Goal: Information Seeking & Learning: Learn about a topic

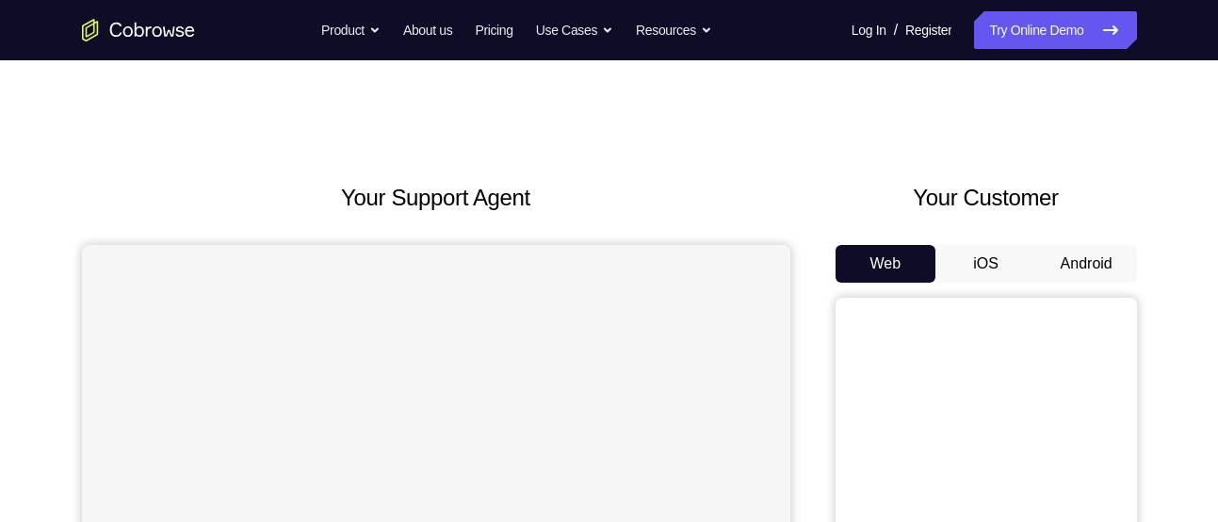
click at [1061, 277] on button "Android" at bounding box center [1086, 264] width 101 height 38
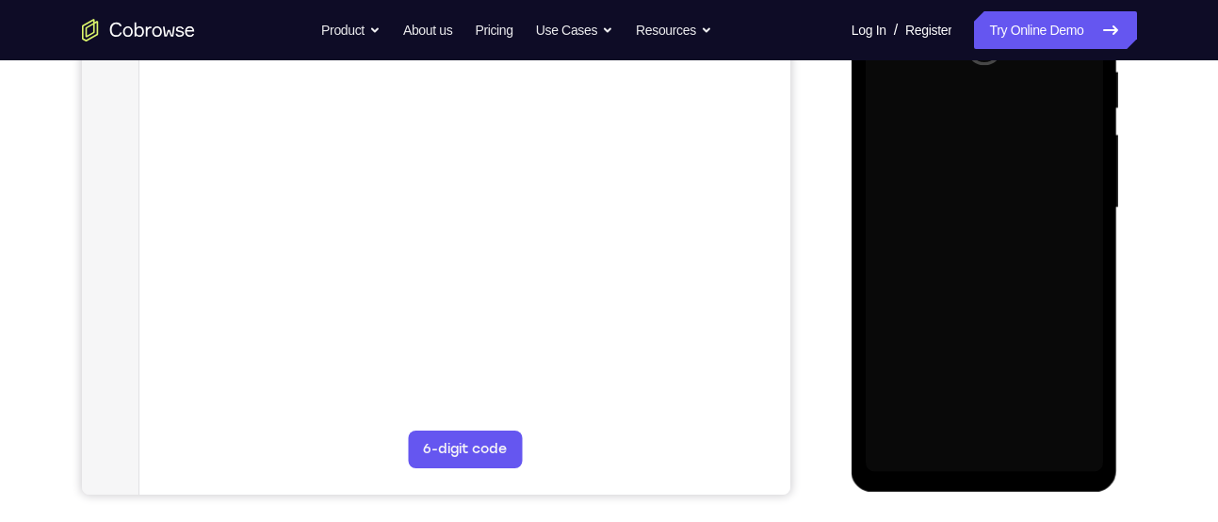
scroll to position [379, 0]
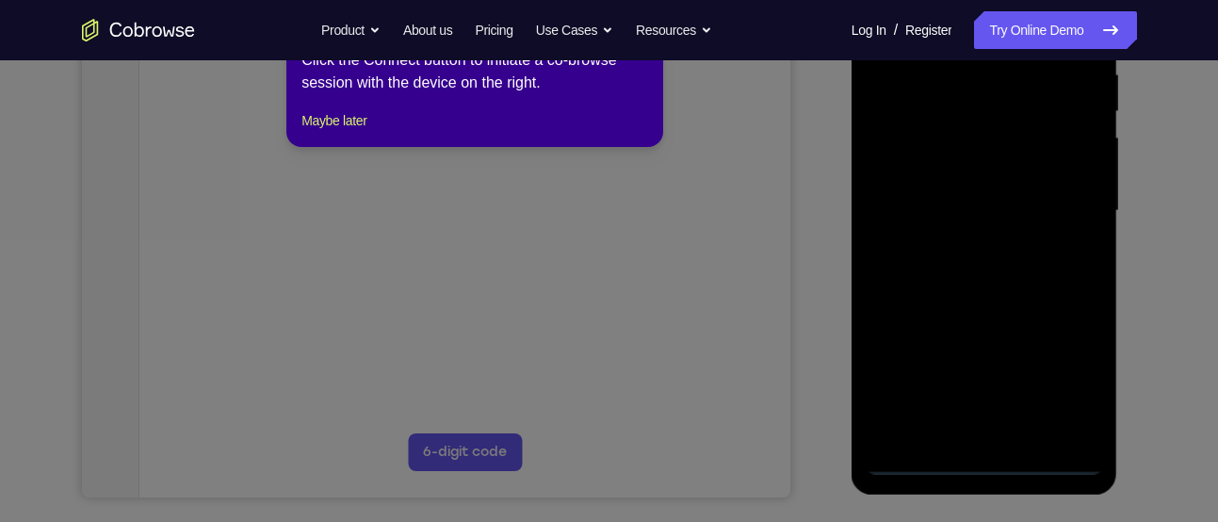
click at [983, 468] on icon at bounding box center [616, 253] width 1232 height 538
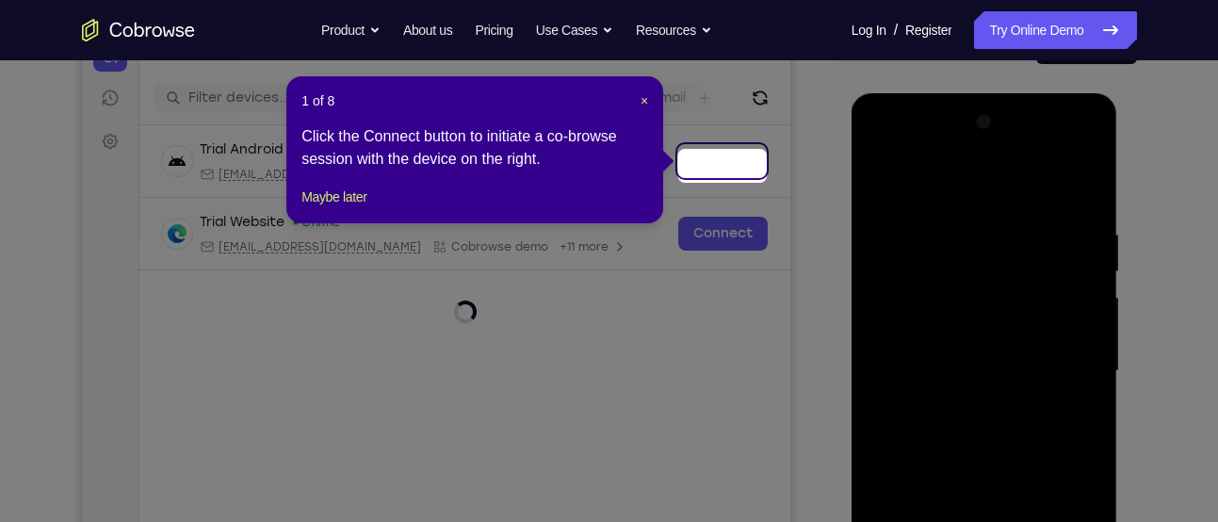
scroll to position [214, 0]
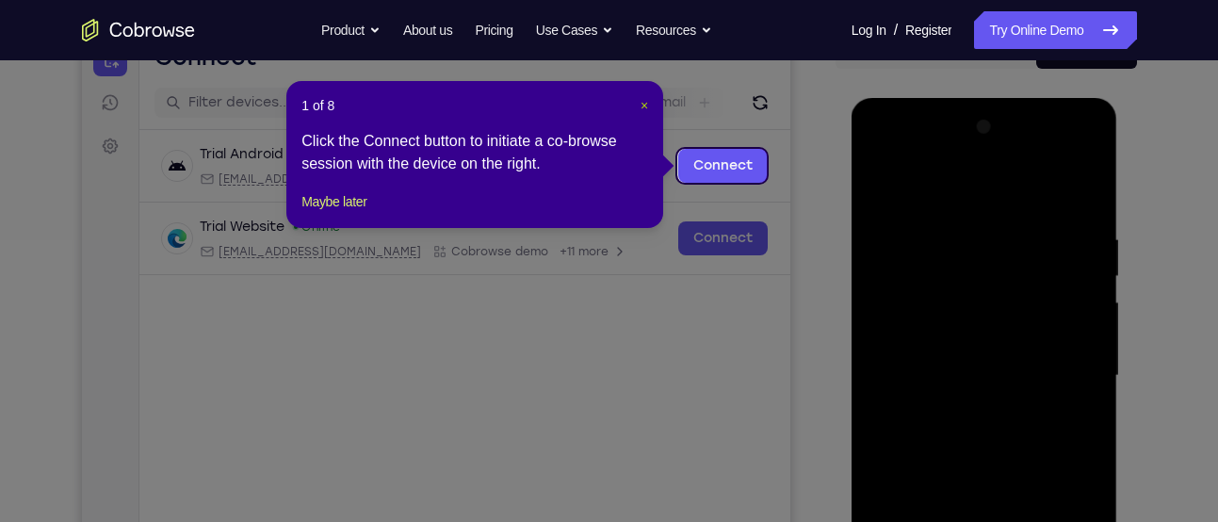
click at [644, 103] on span "×" at bounding box center [644, 105] width 8 height 15
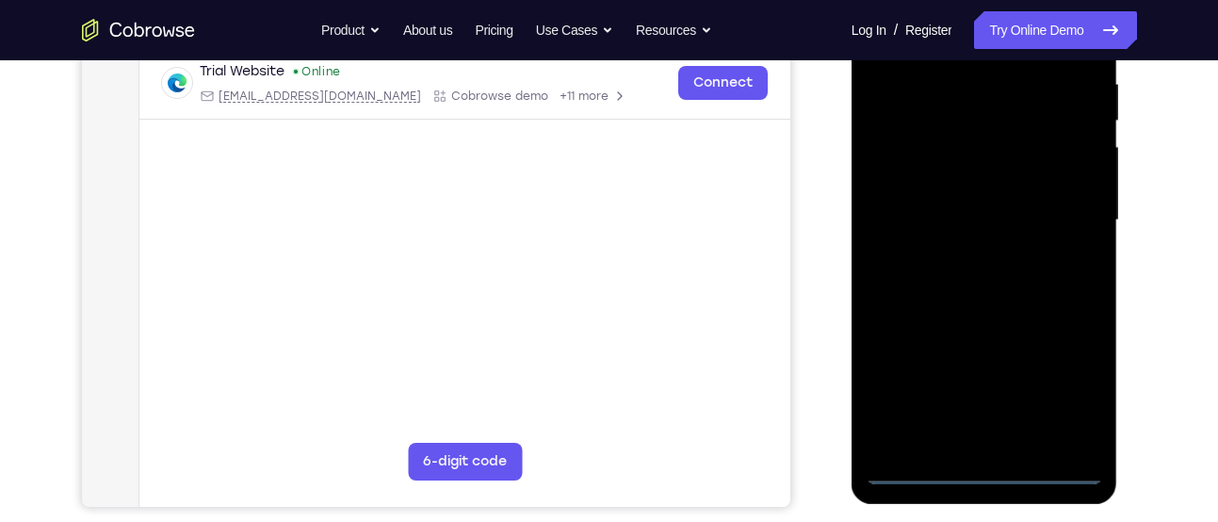
scroll to position [411, 0]
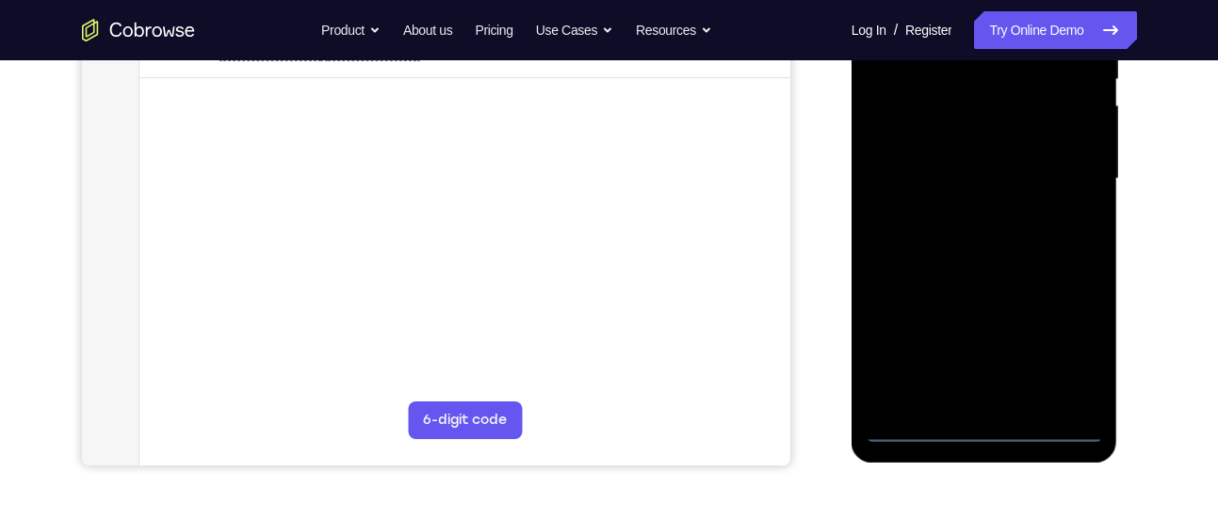
click at [983, 422] on div at bounding box center [983, 178] width 237 height 527
click at [1053, 347] on div at bounding box center [983, 178] width 237 height 527
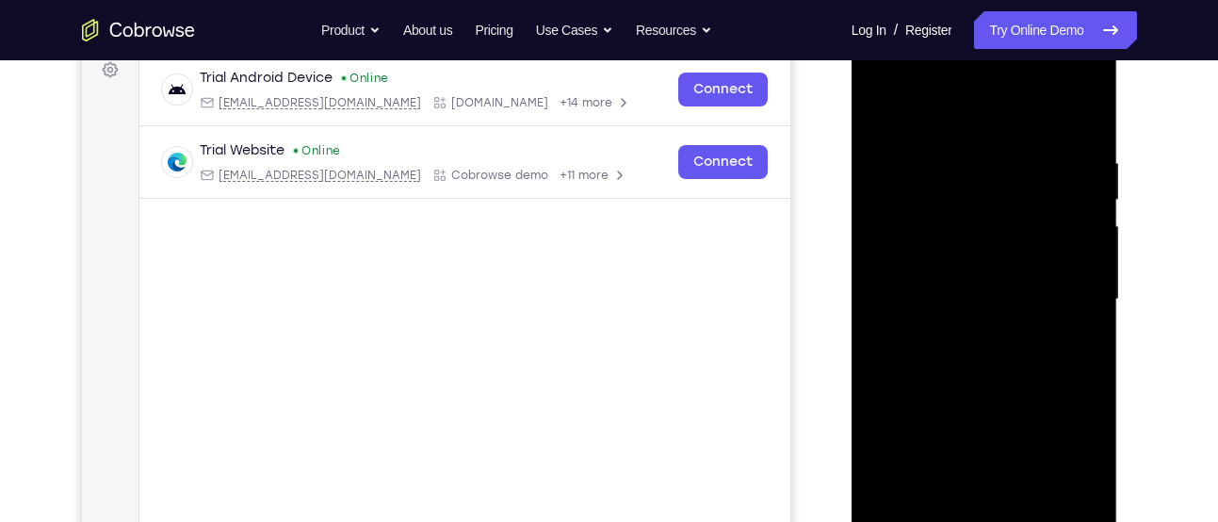
scroll to position [283, 0]
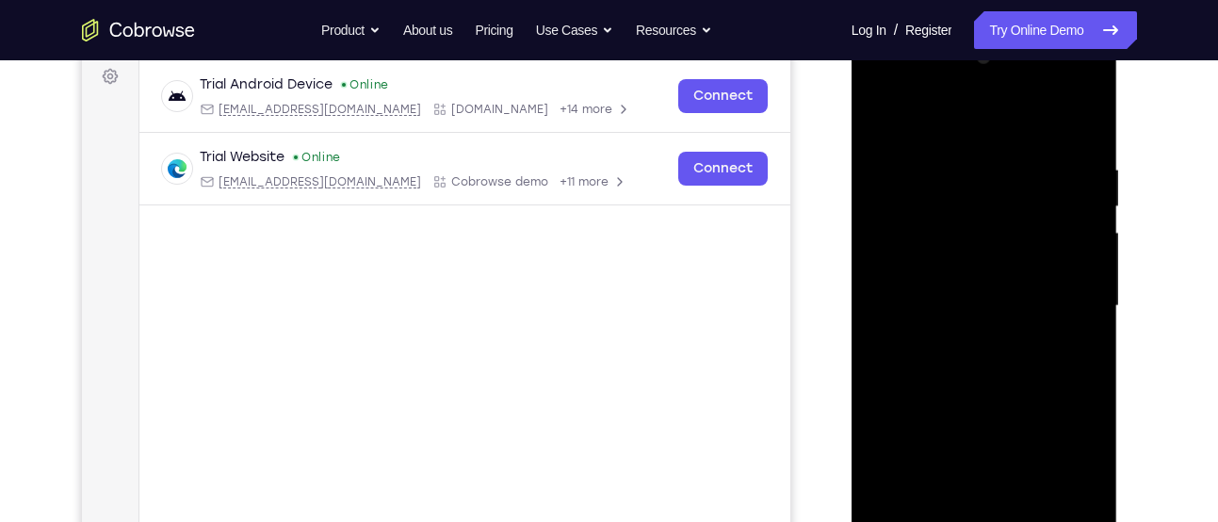
click at [928, 88] on div at bounding box center [983, 305] width 237 height 527
click at [1058, 303] on div at bounding box center [983, 305] width 237 height 527
click at [953, 337] on div at bounding box center [983, 305] width 237 height 527
click at [948, 278] on div at bounding box center [983, 305] width 237 height 527
click at [926, 267] on div at bounding box center [983, 305] width 237 height 527
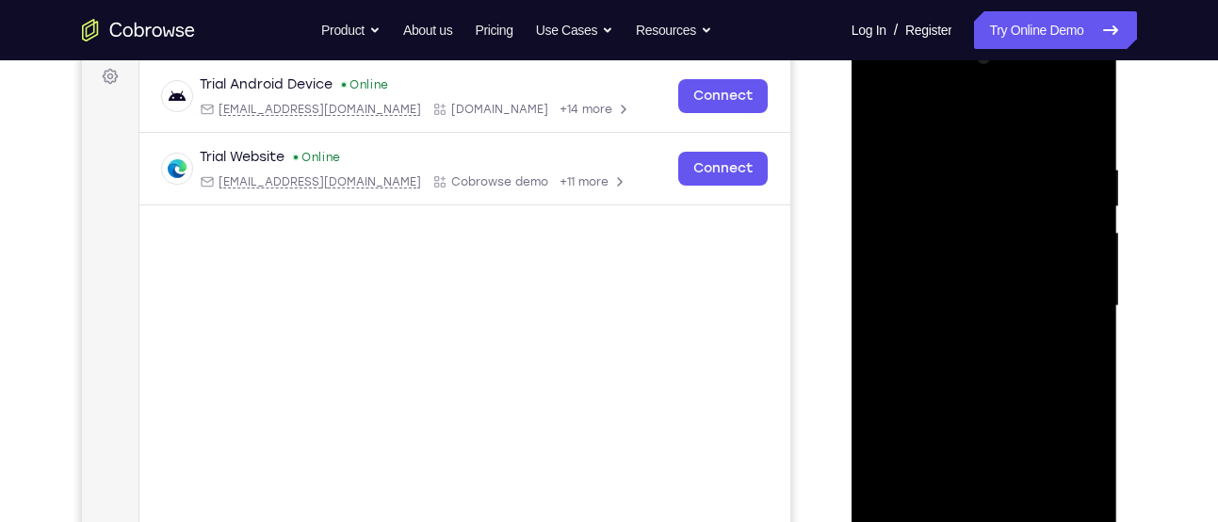
click at [934, 307] on div at bounding box center [983, 305] width 237 height 527
drag, startPoint x: 989, startPoint y: 126, endPoint x: 985, endPoint y: 87, distance: 39.7
click at [985, 87] on div at bounding box center [983, 305] width 237 height 527
click at [1074, 145] on div at bounding box center [983, 305] width 237 height 527
click at [1083, 137] on div at bounding box center [983, 305] width 237 height 527
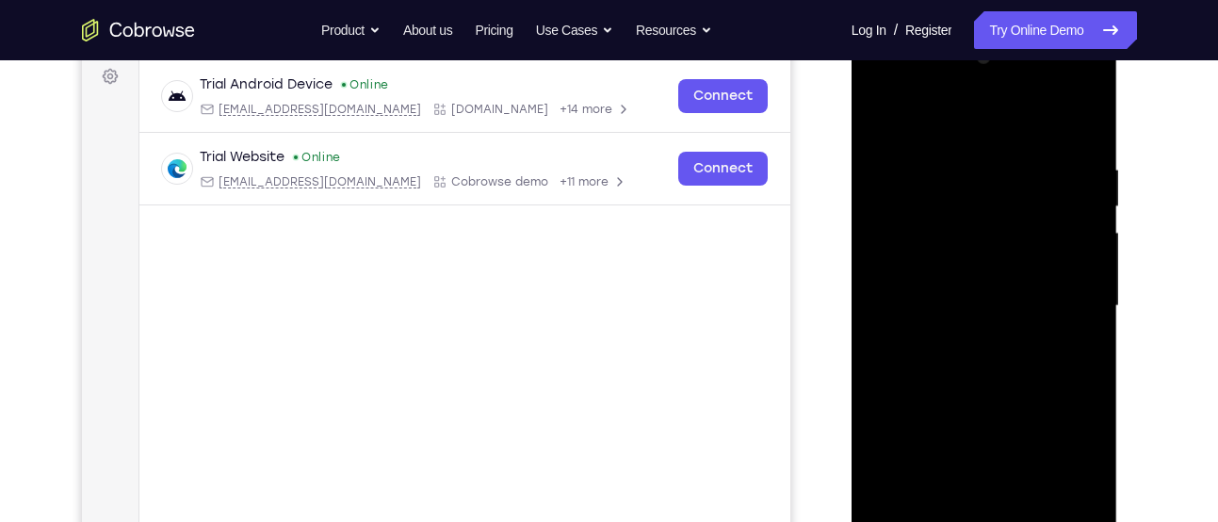
click at [953, 168] on div at bounding box center [983, 305] width 237 height 527
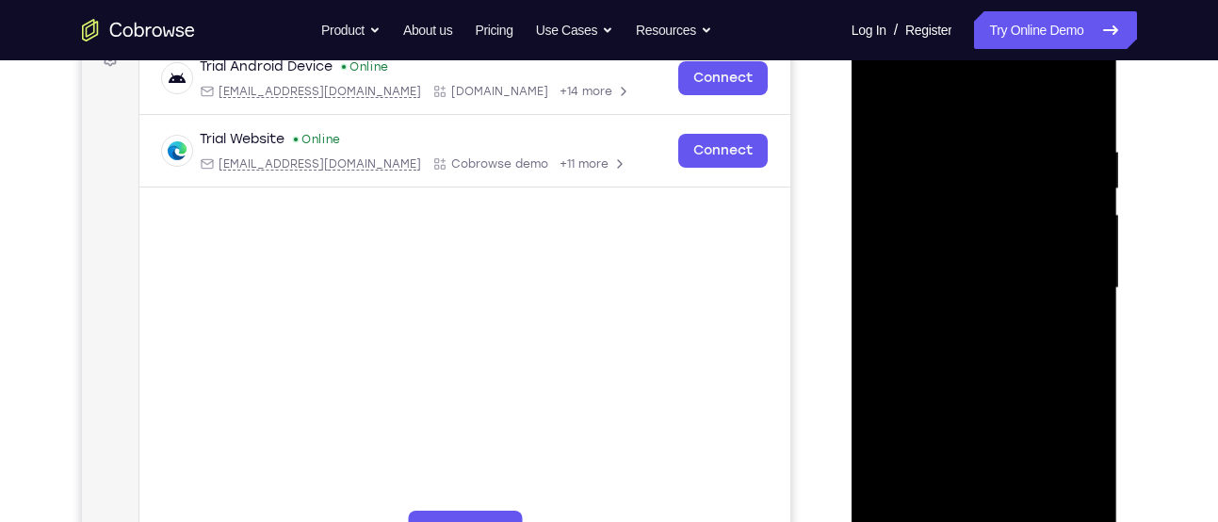
scroll to position [331, 0]
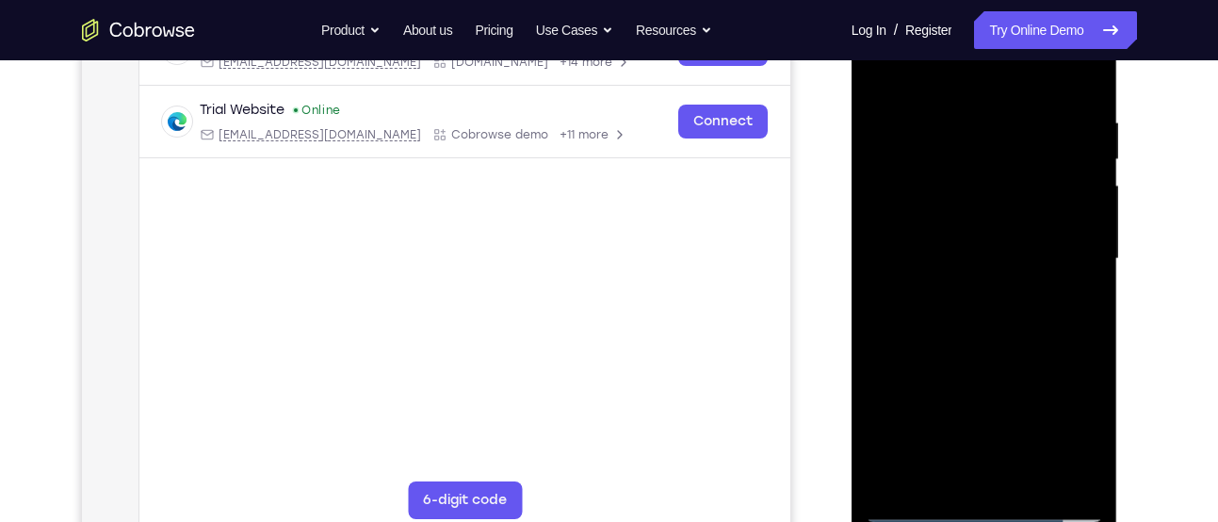
click at [1049, 348] on div at bounding box center [983, 258] width 237 height 527
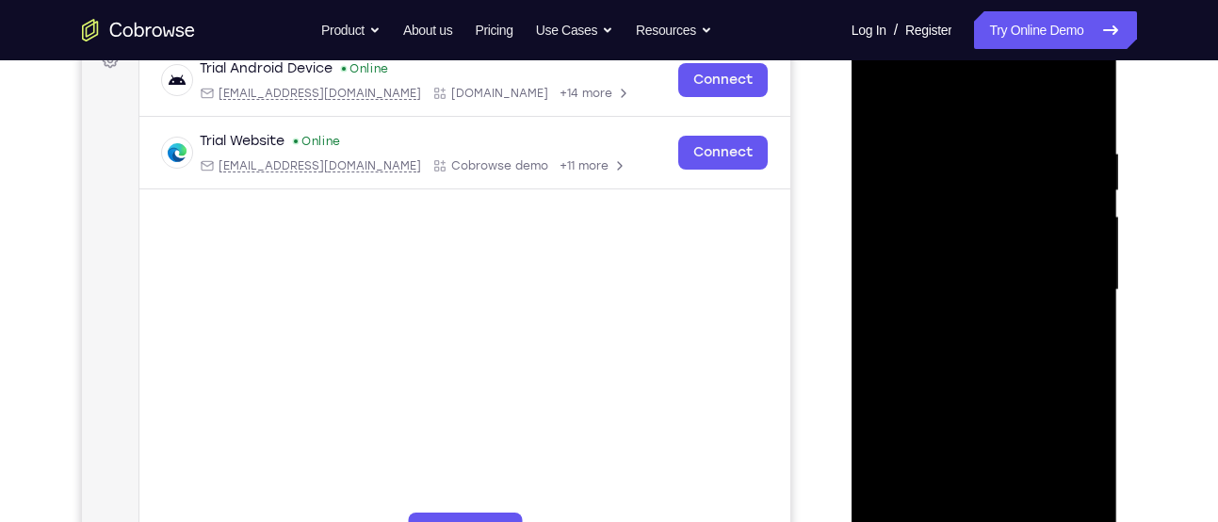
scroll to position [303, 0]
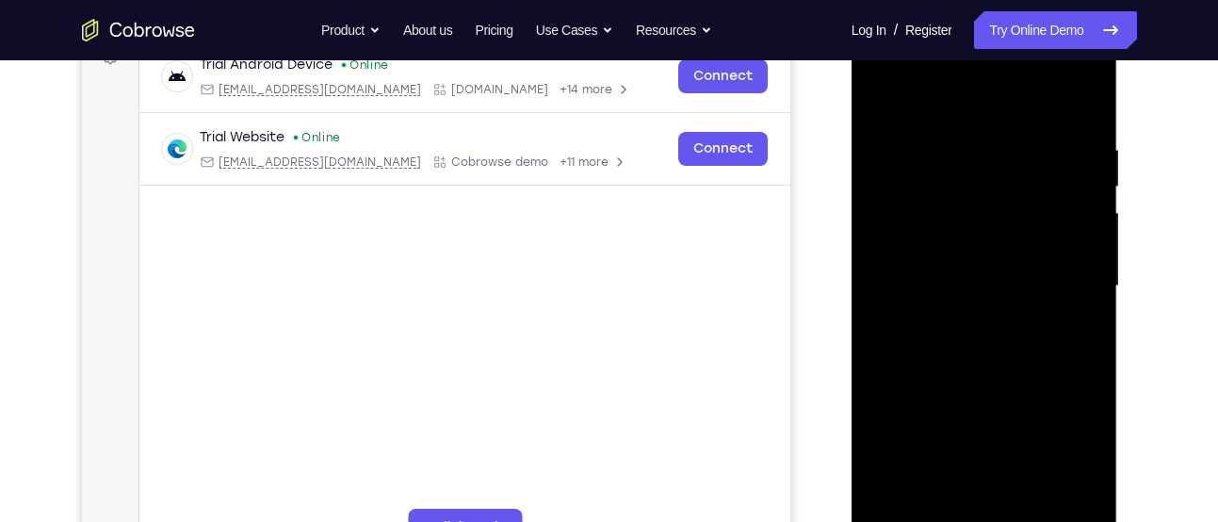
click at [1086, 494] on div at bounding box center [983, 286] width 237 height 527
click at [1066, 339] on div at bounding box center [983, 286] width 237 height 527
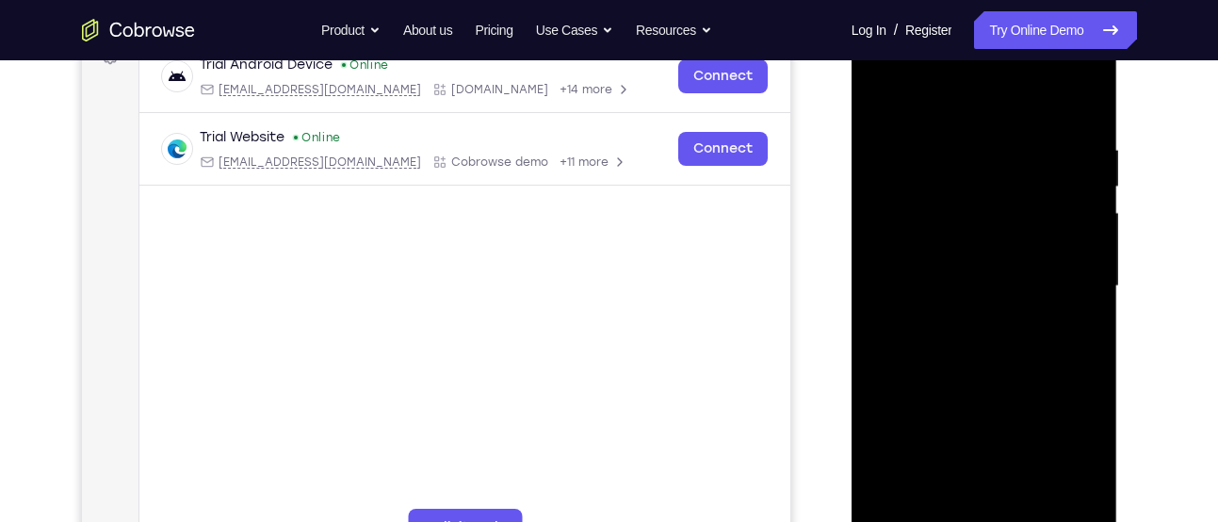
drag, startPoint x: 903, startPoint y: 270, endPoint x: 1119, endPoint y: 266, distance: 215.7
click at [1119, 266] on div at bounding box center [985, 290] width 268 height 565
click at [1057, 493] on div at bounding box center [983, 286] width 237 height 527
drag, startPoint x: 1055, startPoint y: 411, endPoint x: 913, endPoint y: 416, distance: 141.4
click at [913, 416] on div at bounding box center [983, 286] width 237 height 527
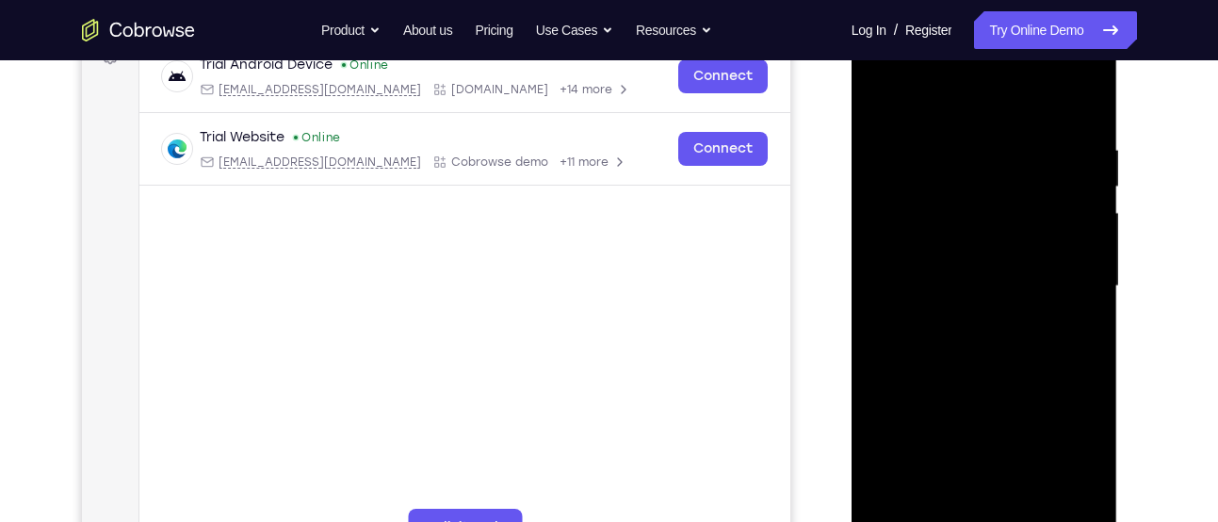
drag, startPoint x: 1072, startPoint y: 381, endPoint x: 939, endPoint y: 400, distance: 134.1
click at [939, 400] on div at bounding box center [983, 286] width 237 height 527
click at [1074, 360] on div at bounding box center [983, 286] width 237 height 527
click at [1086, 260] on div at bounding box center [983, 286] width 237 height 527
click at [1080, 269] on div at bounding box center [983, 286] width 237 height 527
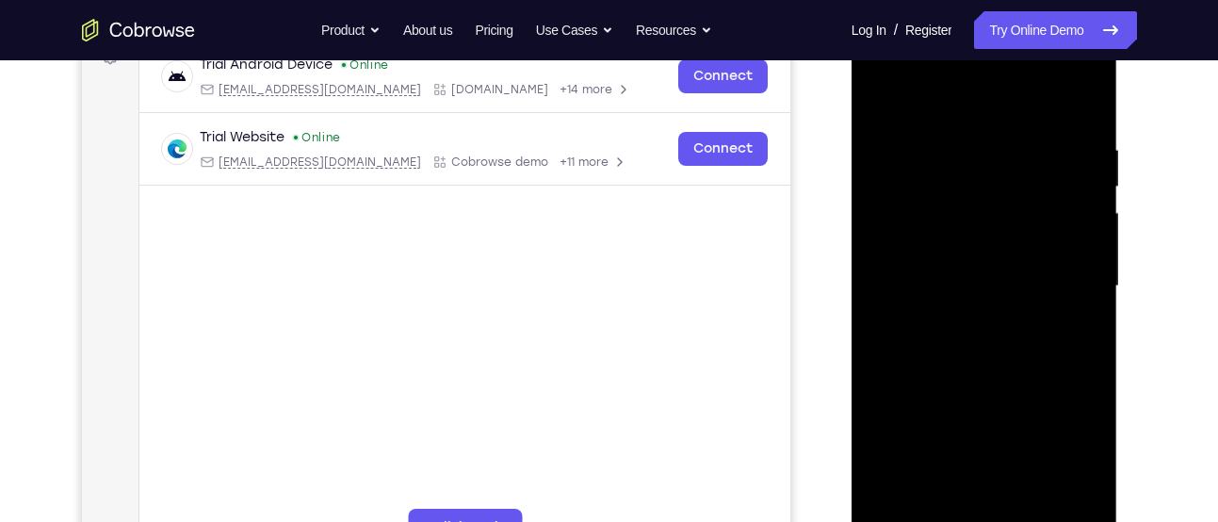
click at [1080, 269] on div at bounding box center [983, 286] width 237 height 527
click at [1081, 103] on div at bounding box center [983, 286] width 237 height 527
drag, startPoint x: 1017, startPoint y: 184, endPoint x: 992, endPoint y: 349, distance: 167.7
click at [992, 349] on div at bounding box center [983, 286] width 237 height 527
click at [950, 128] on div at bounding box center [983, 286] width 237 height 527
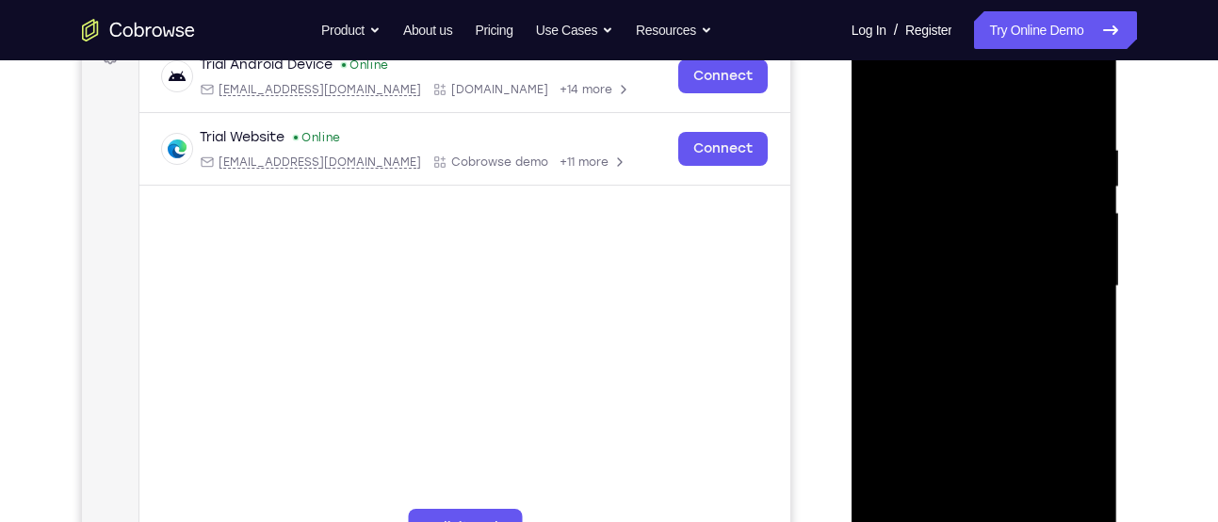
drag, startPoint x: 1057, startPoint y: 171, endPoint x: 1048, endPoint y: 315, distance: 143.4
click at [1048, 315] on div at bounding box center [983, 286] width 237 height 527
click at [939, 502] on div at bounding box center [983, 286] width 237 height 527
click at [1026, 502] on div at bounding box center [983, 286] width 237 height 527
click at [915, 385] on div at bounding box center [983, 286] width 237 height 527
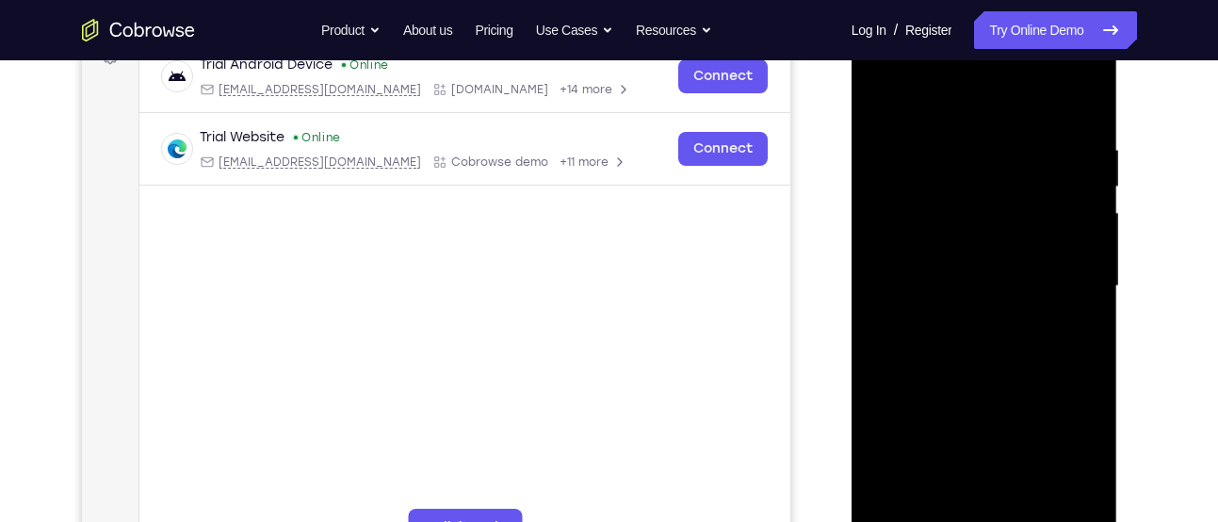
click at [1068, 243] on div at bounding box center [983, 286] width 237 height 527
click at [881, 91] on div at bounding box center [983, 286] width 237 height 527
